Goal: Information Seeking & Learning: Learn about a topic

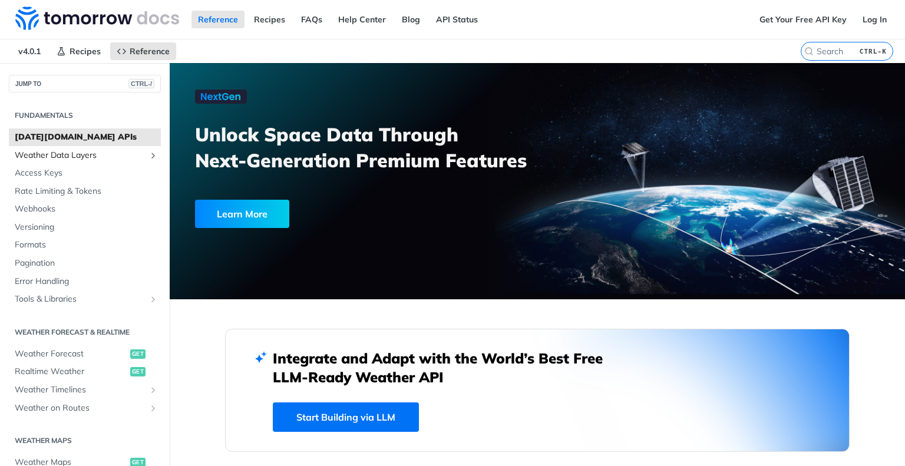
click at [99, 158] on span "Weather Data Layers" at bounding box center [80, 156] width 131 height 12
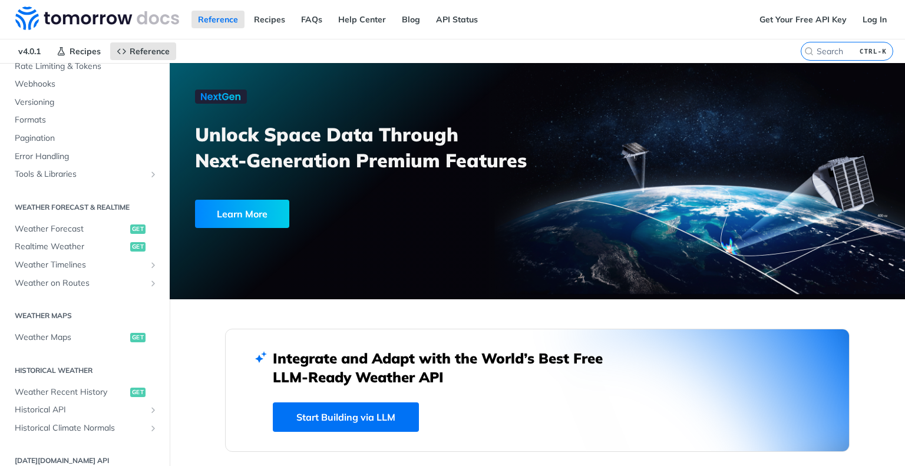
scroll to position [81, 0]
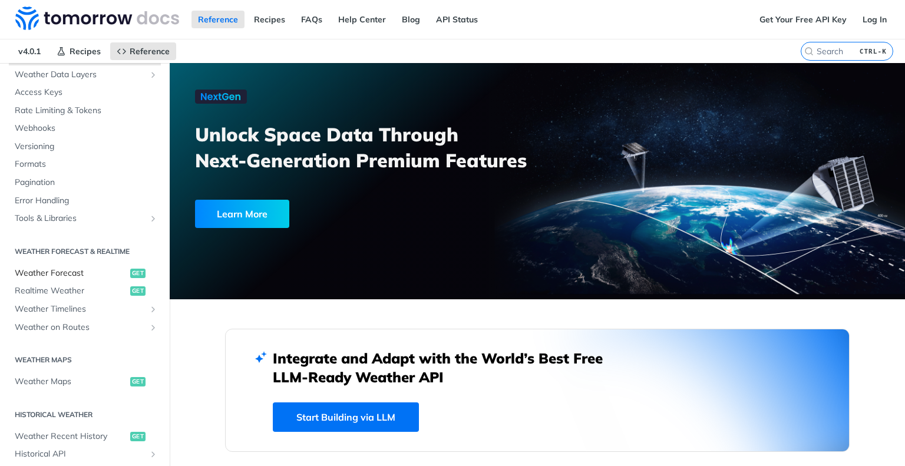
click at [66, 270] on span "Weather Forecast" at bounding box center [71, 274] width 113 height 12
